Goal: Navigation & Orientation: Find specific page/section

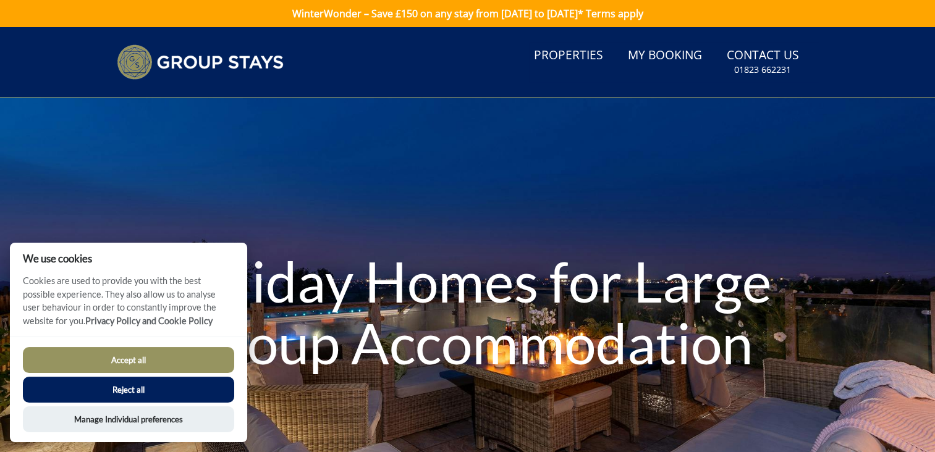
click at [156, 400] on button "Reject all" at bounding box center [128, 390] width 211 height 26
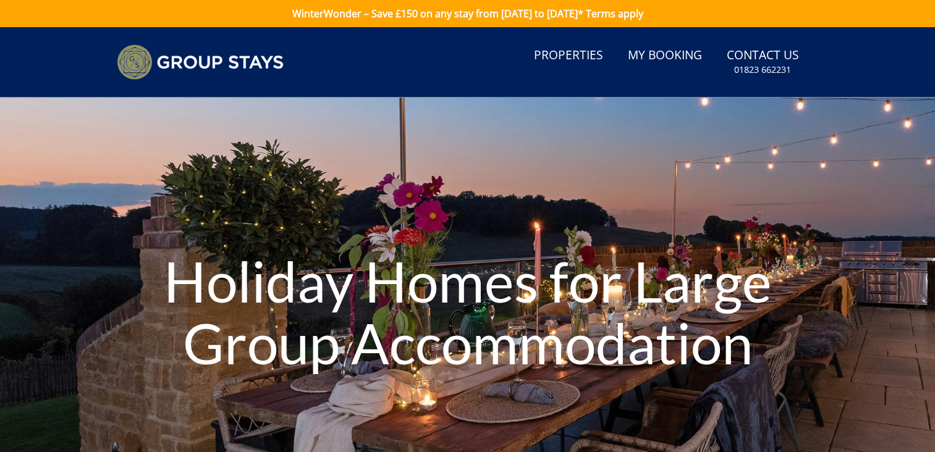
click at [558, 57] on link "Properties" at bounding box center [568, 56] width 79 height 28
